Goal: Ask a question

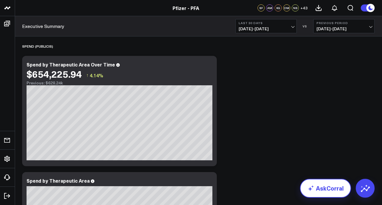
click at [330, 188] on link "AskCorral" at bounding box center [325, 188] width 51 height 19
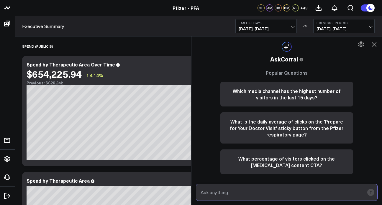
click at [304, 188] on input "text" at bounding box center [281, 192] width 165 height 11
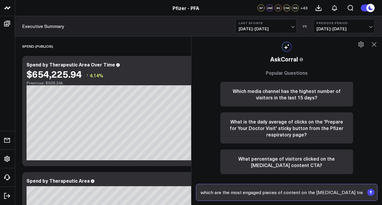
type input "which are the most engaged pieces of content on the [MEDICAL_DATA] treat page"
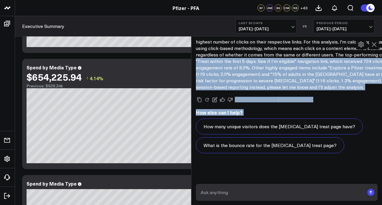
scroll to position [356, 0]
drag, startPoint x: 265, startPoint y: 119, endPoint x: 316, endPoint y: 122, distance: 50.8
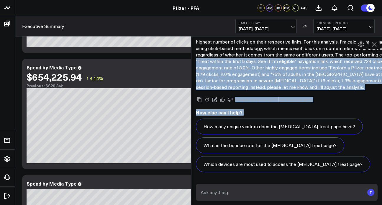
click at [291, 70] on p "The most engaged pieces of content on the [MEDICAL_DATA] treat page are those w…" at bounding box center [302, 61] width 213 height 58
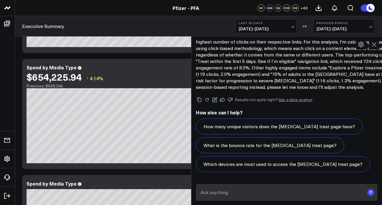
click at [270, 68] on p "The most engaged pieces of content on the [MEDICAL_DATA] treat page are those w…" at bounding box center [302, 61] width 213 height 58
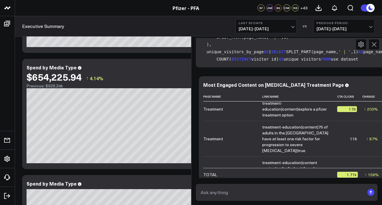
scroll to position [28, 0]
